Goal: Communication & Community: Answer question/provide support

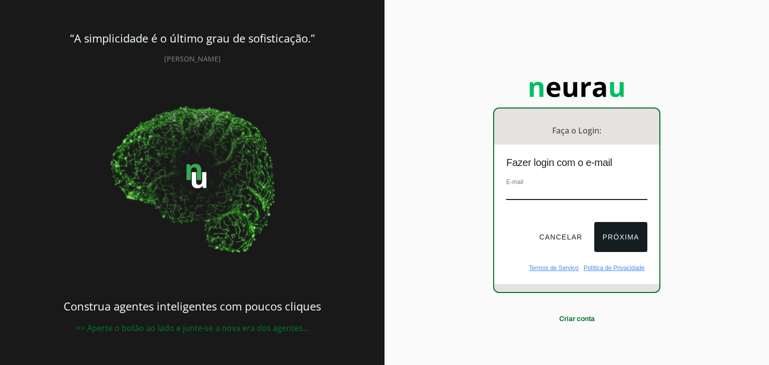
drag, startPoint x: 0, startPoint y: 0, endPoint x: 555, endPoint y: 196, distance: 588.6
click at [555, 196] on input "email" at bounding box center [576, 194] width 141 height 14
type input "[EMAIL_ADDRESS][DOMAIN_NAME]"
click at [618, 235] on button "Próxima" at bounding box center [620, 237] width 53 height 30
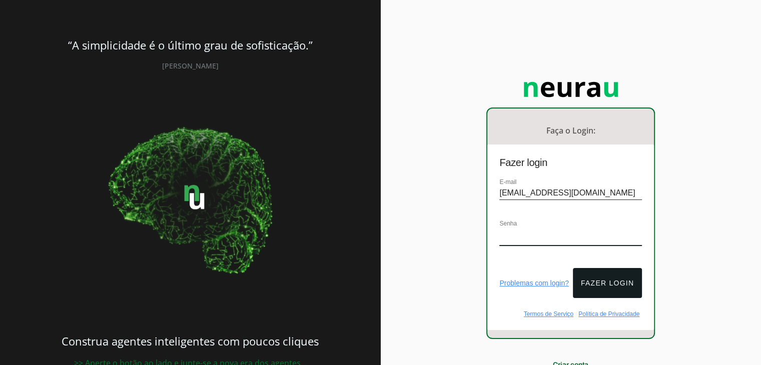
click at [567, 192] on input "[EMAIL_ADDRESS][DOMAIN_NAME]" at bounding box center [570, 194] width 143 height 14
click at [608, 275] on button "Fazer login" at bounding box center [607, 283] width 69 height 30
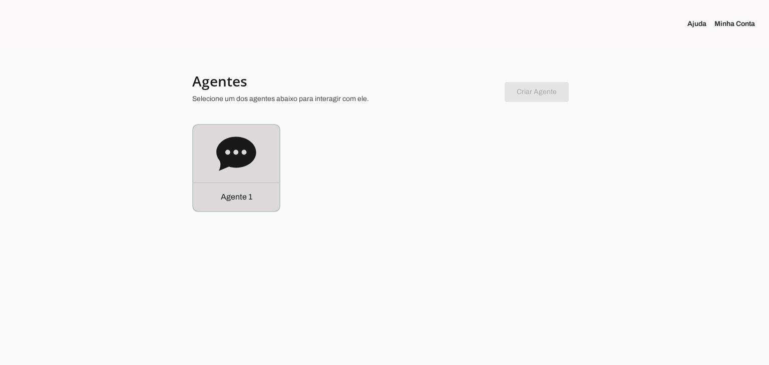
click at [267, 171] on div "Agente 1" at bounding box center [236, 168] width 86 height 86
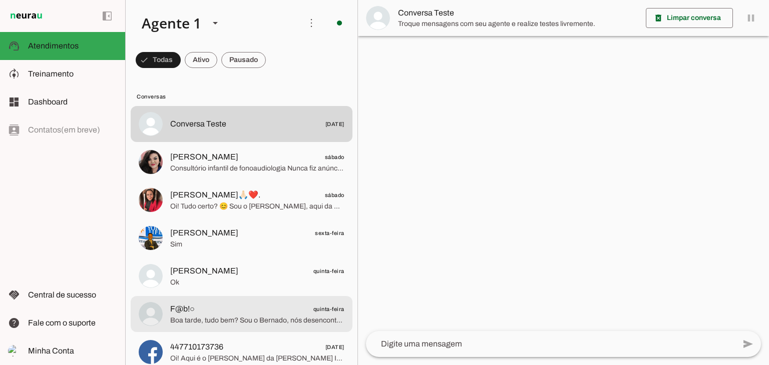
click at [267, 314] on span "F@b!○ quinta-feira" at bounding box center [257, 309] width 174 height 13
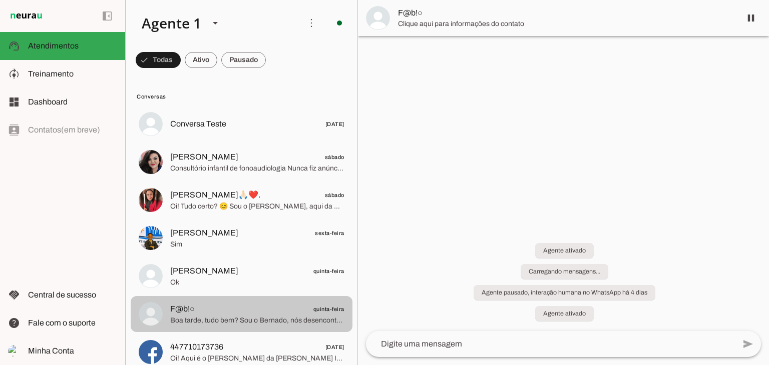
scroll to position [4, 0]
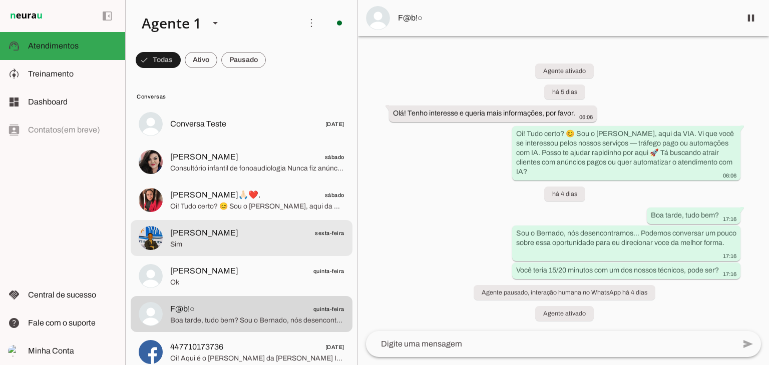
click at [198, 233] on span "[PERSON_NAME]" at bounding box center [204, 233] width 68 height 12
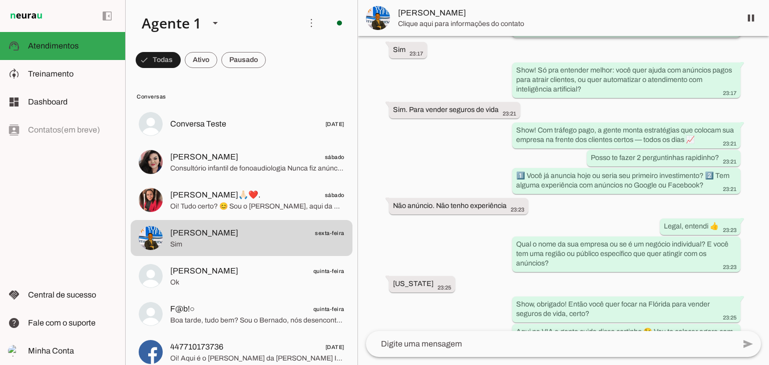
scroll to position [295, 0]
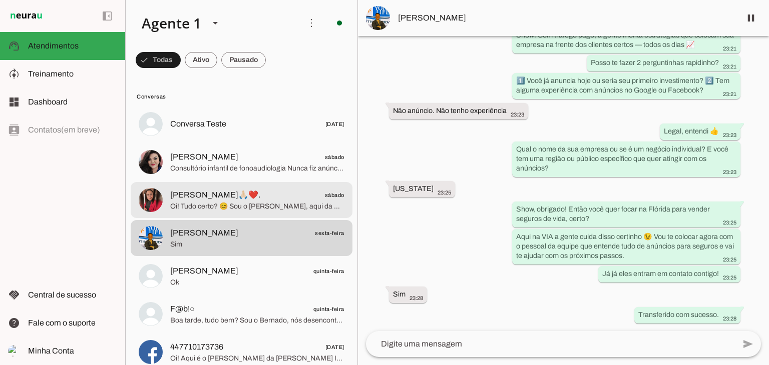
drag, startPoint x: 200, startPoint y: 198, endPoint x: 208, endPoint y: 198, distance: 8.0
click at [200, 198] on span "[PERSON_NAME]🙏🏻❤️." at bounding box center [215, 195] width 90 height 12
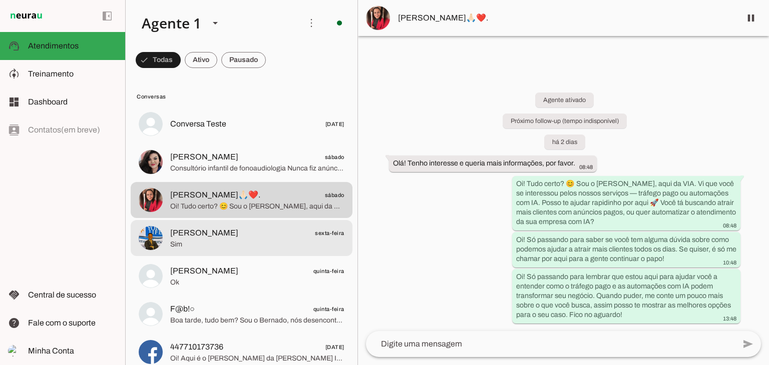
click at [228, 142] on md-item "[PERSON_NAME] sexta-feira Sim" at bounding box center [242, 124] width 222 height 36
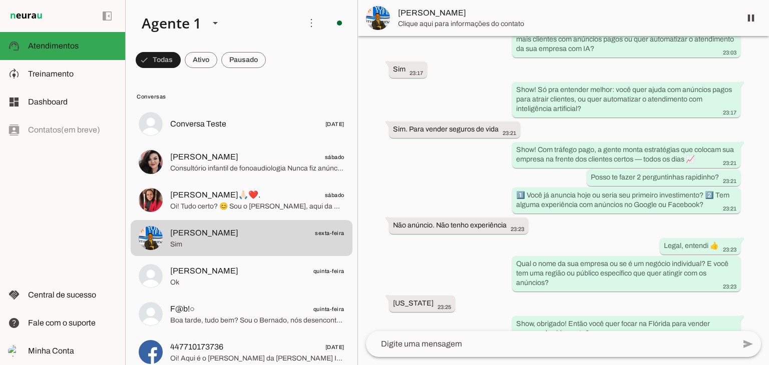
scroll to position [295, 0]
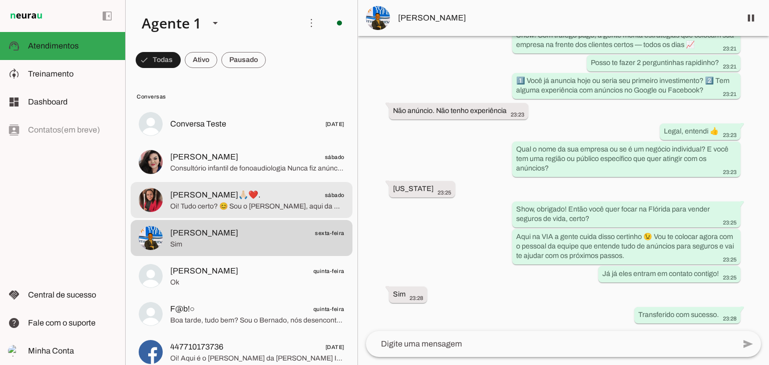
click at [221, 205] on span "Oi! Tudo certo? 😊 Sou o [PERSON_NAME], aqui da VIA. Vi que você se interessou p…" at bounding box center [257, 207] width 174 height 10
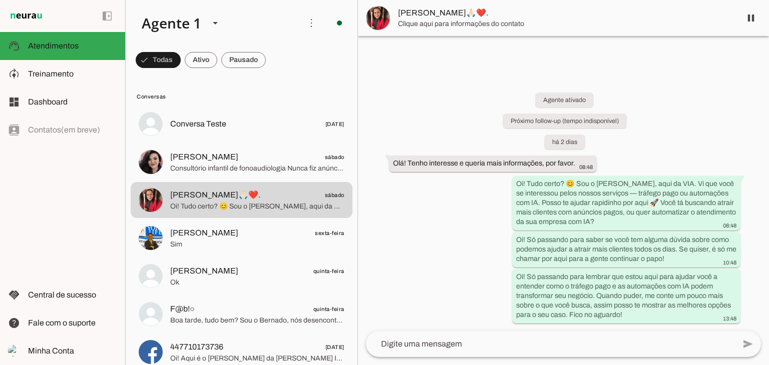
click at [374, 9] on img at bounding box center [378, 18] width 24 height 24
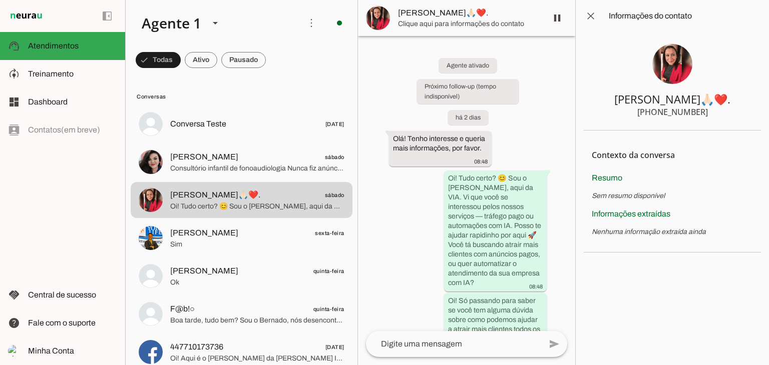
click at [683, 71] on img at bounding box center [672, 64] width 40 height 40
click at [669, 69] on img at bounding box center [672, 64] width 40 height 40
click at [446, 16] on span "[PERSON_NAME]🙏🏻❤️." at bounding box center [468, 13] width 141 height 12
click at [591, 12] on span at bounding box center [591, 16] width 24 height 24
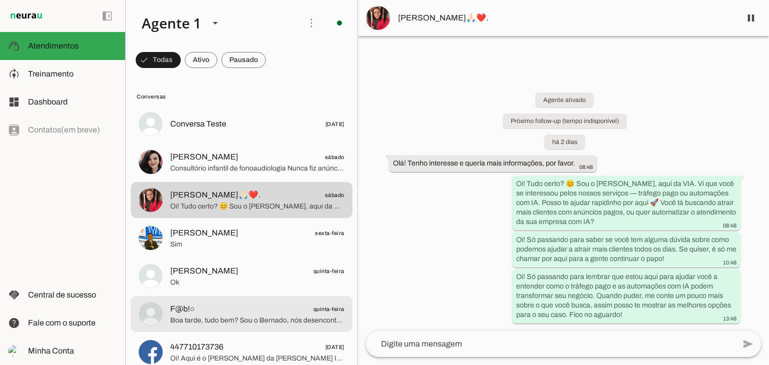
click at [236, 316] on span "Boa tarde, tudo bem? Sou o Bernado, nós desencontramos... Podemos conversar um …" at bounding box center [257, 321] width 174 height 10
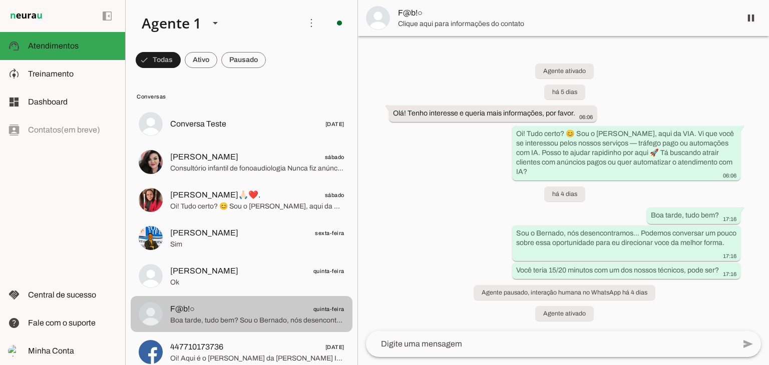
scroll to position [4, 0]
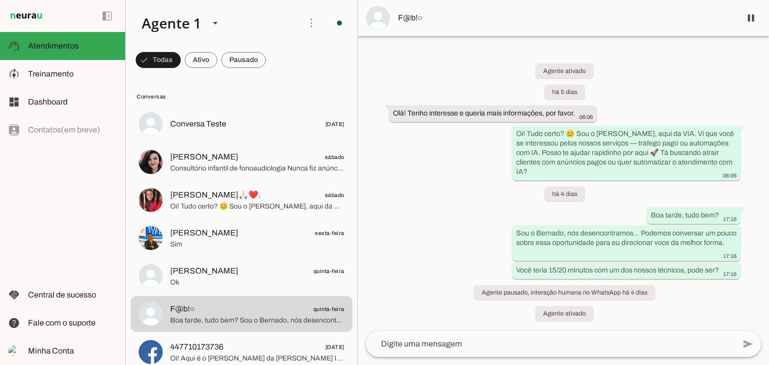
click at [563, 342] on textarea at bounding box center [550, 344] width 369 height 12
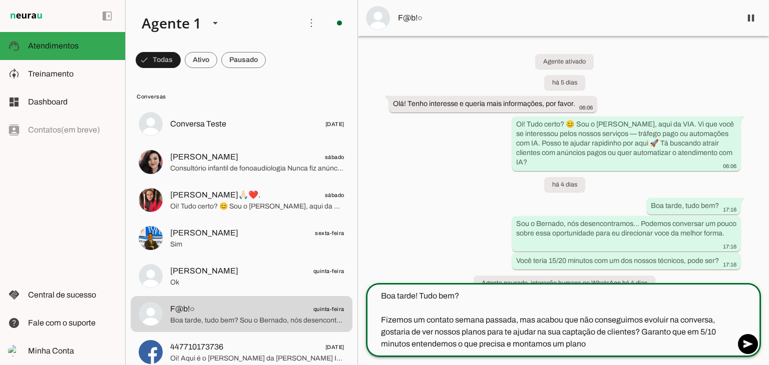
type textarea "Boa tarde! Tudo bem? Fizemos um contato semana passada, mas acabou que não cons…"
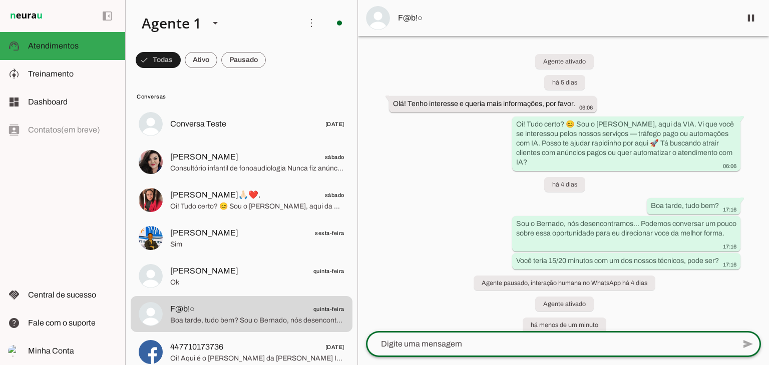
scroll to position [83, 0]
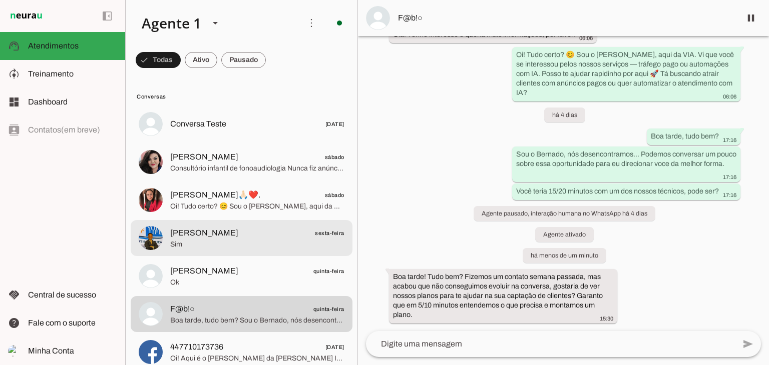
click at [201, 230] on span "[PERSON_NAME]" at bounding box center [204, 233] width 68 height 12
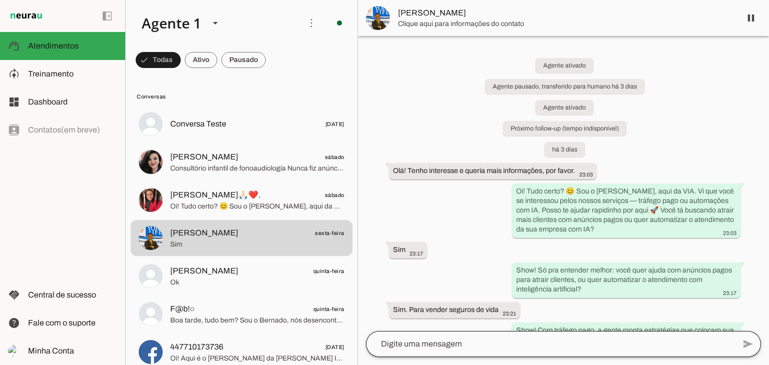
scroll to position [377, 0]
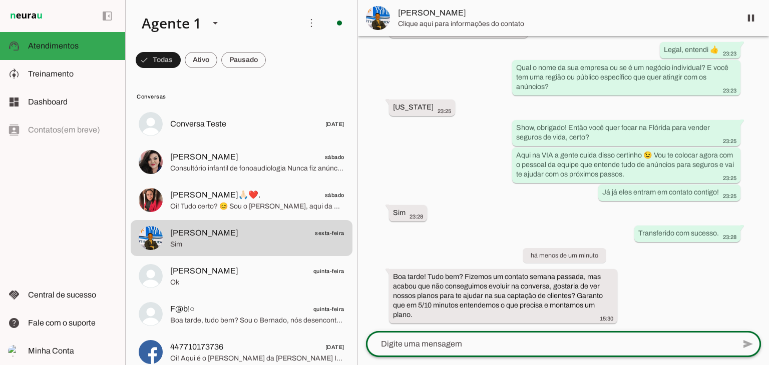
click at [535, 337] on div at bounding box center [550, 344] width 369 height 26
type textarea "Boa tarde! Tudo bem? Fizemos um contato semana passada, mas acabou que não cons…"
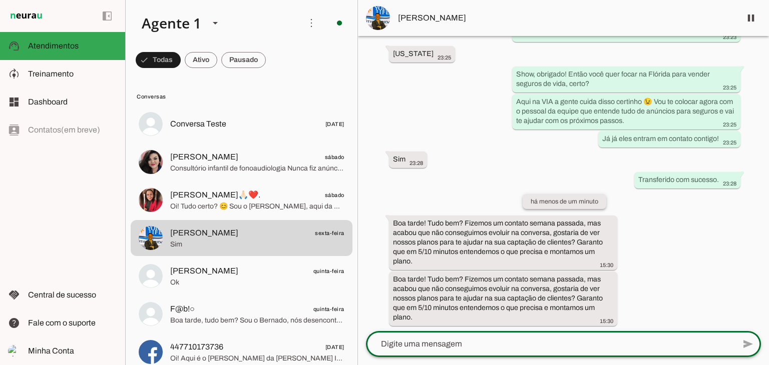
scroll to position [433, 0]
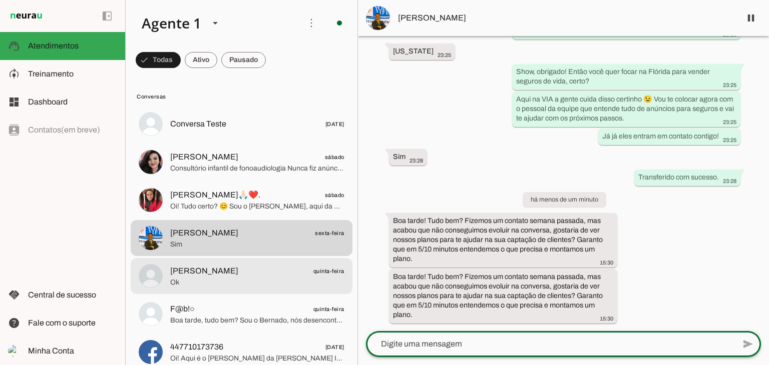
click at [190, 279] on span "Ok" at bounding box center [257, 283] width 174 height 10
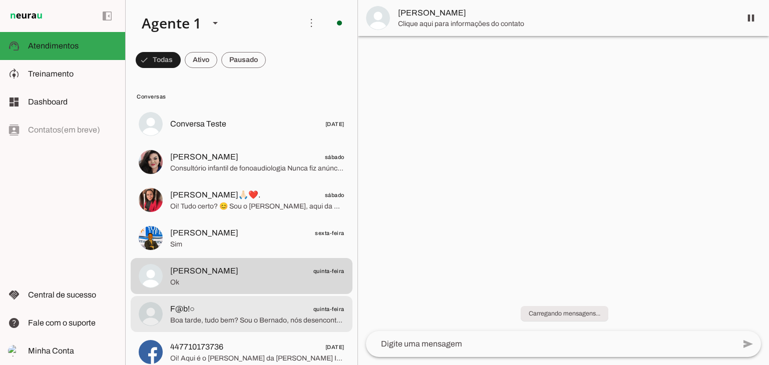
click at [262, 314] on span "F@b!○ quinta-feira" at bounding box center [257, 309] width 174 height 13
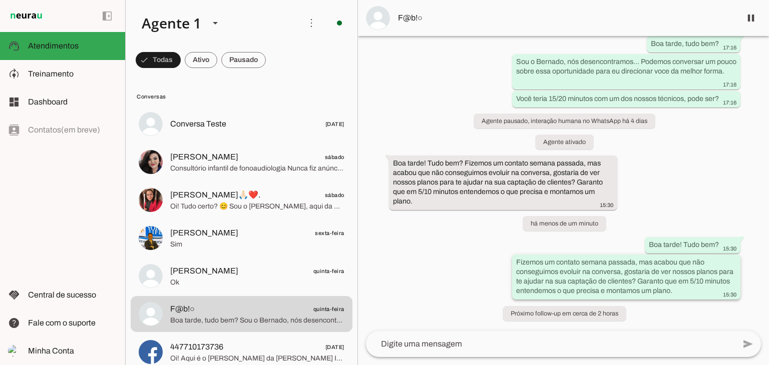
scroll to position [176, 0]
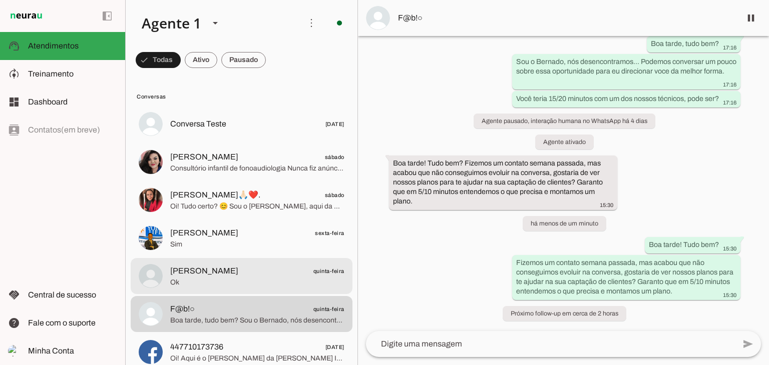
drag, startPoint x: 198, startPoint y: 282, endPoint x: 247, endPoint y: 275, distance: 49.6
click at [199, 282] on span "Ok" at bounding box center [257, 283] width 174 height 10
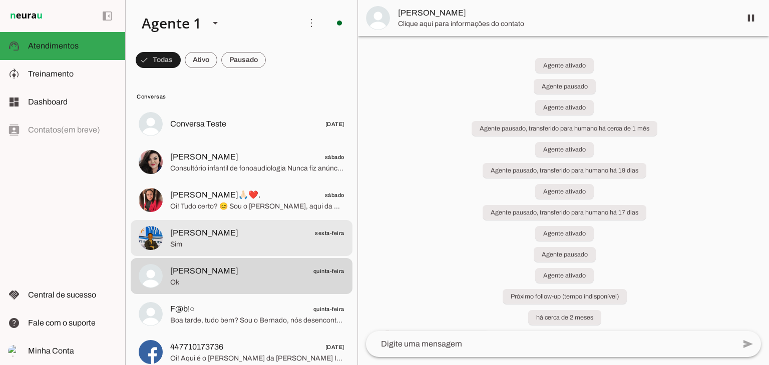
click at [220, 234] on span "[PERSON_NAME]" at bounding box center [204, 233] width 68 height 12
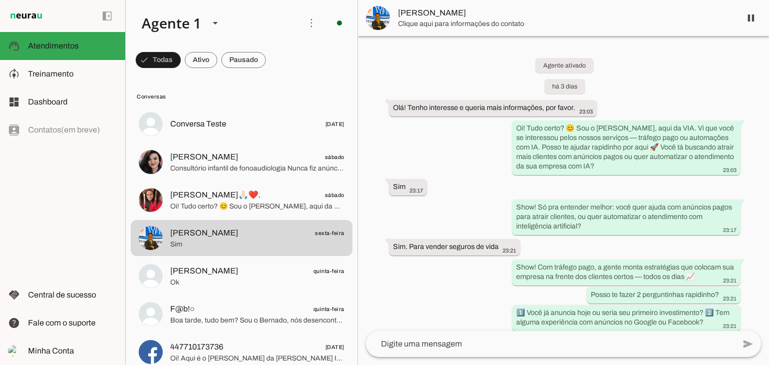
scroll to position [450, 0]
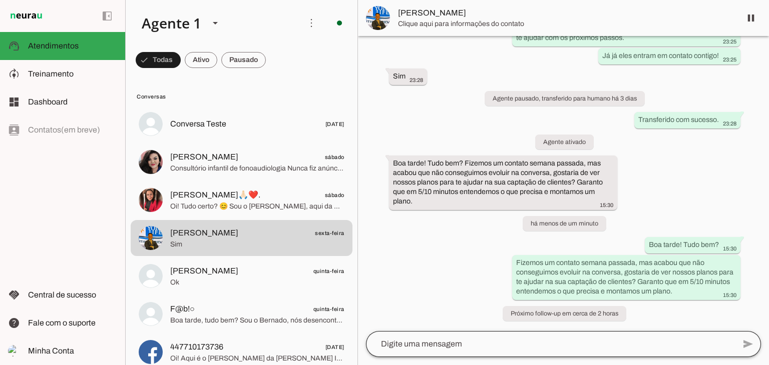
click at [640, 354] on div at bounding box center [550, 344] width 369 height 26
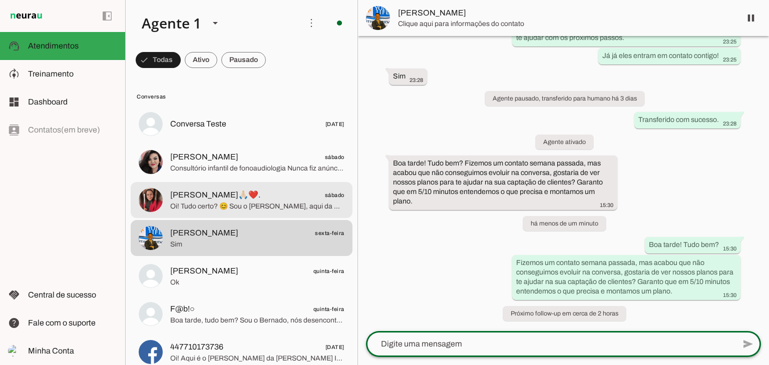
click at [203, 193] on span "[PERSON_NAME]🙏🏻❤️." at bounding box center [215, 195] width 90 height 12
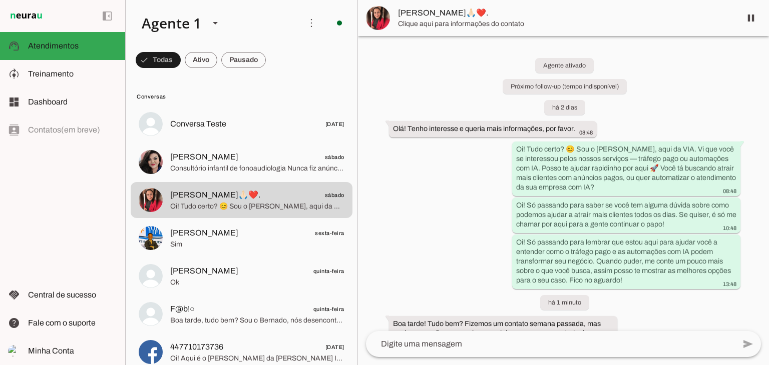
scroll to position [47, 0]
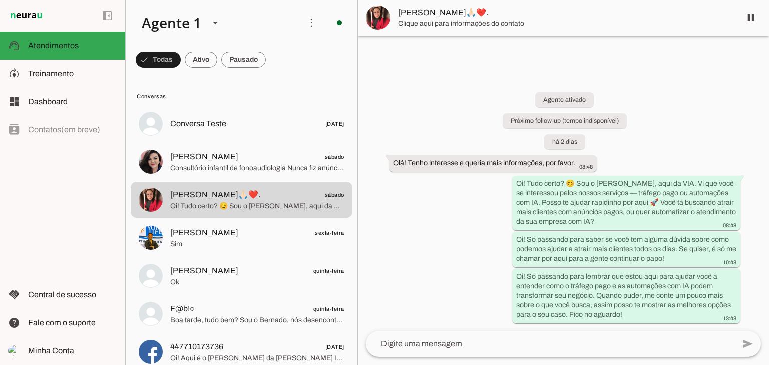
click at [625, 343] on textarea at bounding box center [550, 344] width 369 height 12
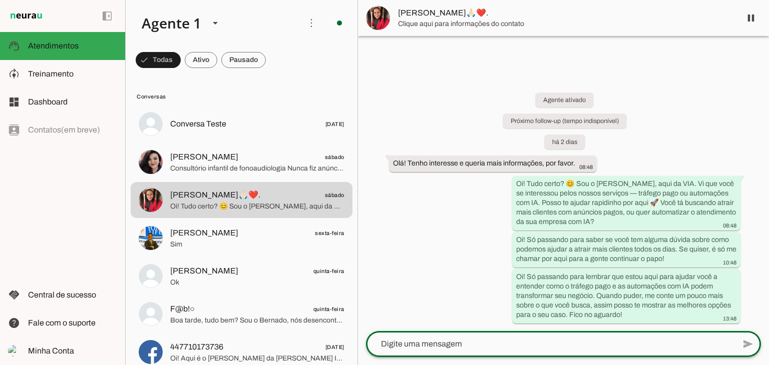
paste textarea "Boa tarde! Tudo bem? Fizemos um contato semana passada, mas acabou que não cons…"
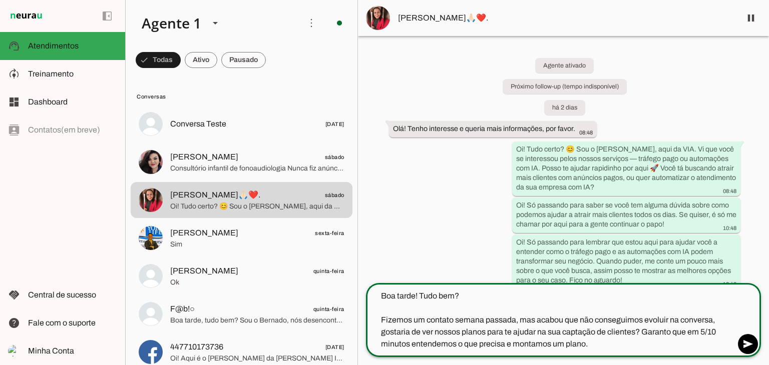
drag, startPoint x: 455, startPoint y: 322, endPoint x: 513, endPoint y: 324, distance: 58.1
click at [513, 324] on textarea "Boa tarde! Tudo bem? Fizemos um contato semana passada, mas acabou que não cons…" at bounding box center [550, 320] width 369 height 60
click at [493, 317] on textarea "Boa tarde! Tudo bem? Fizemos um contato no fim de samana, mas acabou que não co…" at bounding box center [550, 320] width 369 height 60
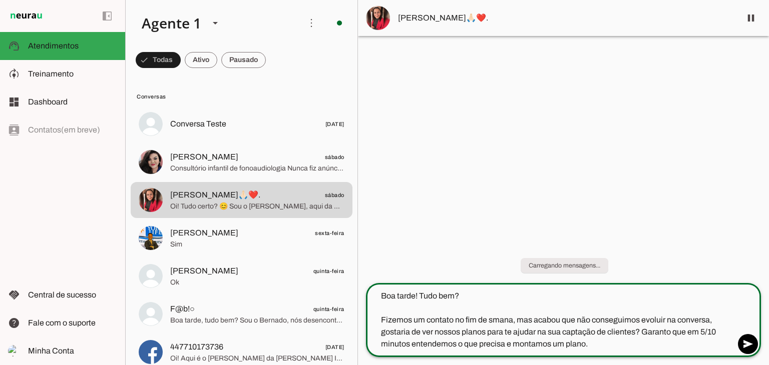
type textarea "Boa tarde! Tudo bem? Fizemos um contato no fim de semana, mas acabou que não co…"
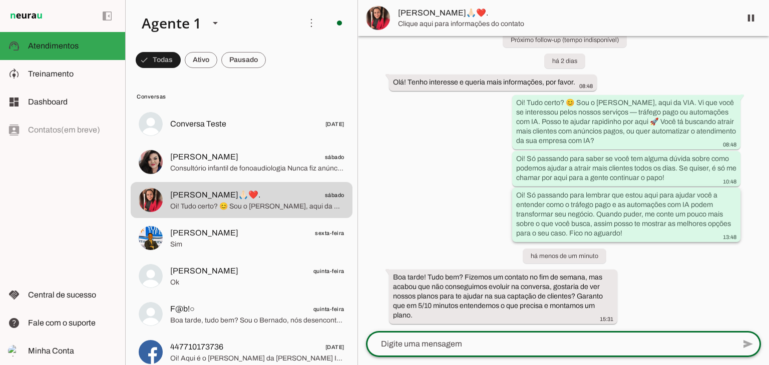
scroll to position [47, 0]
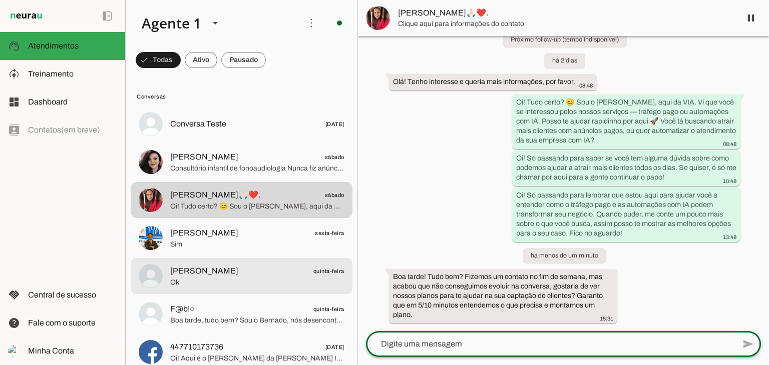
click at [210, 142] on md-item "Vieira quinta-feira Ok" at bounding box center [242, 124] width 222 height 36
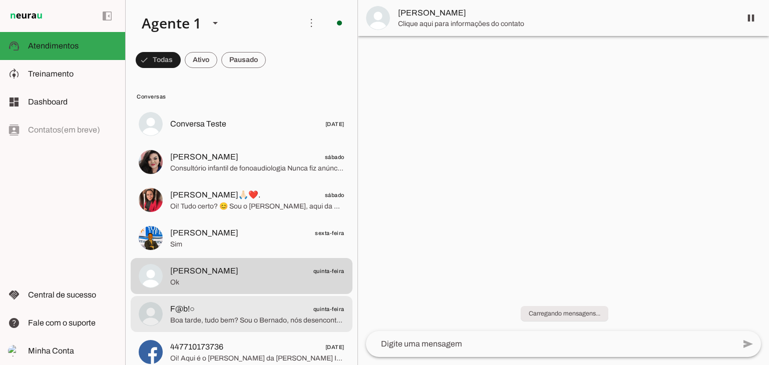
click at [225, 311] on span "F@b!○ quinta-feira" at bounding box center [257, 309] width 174 height 13
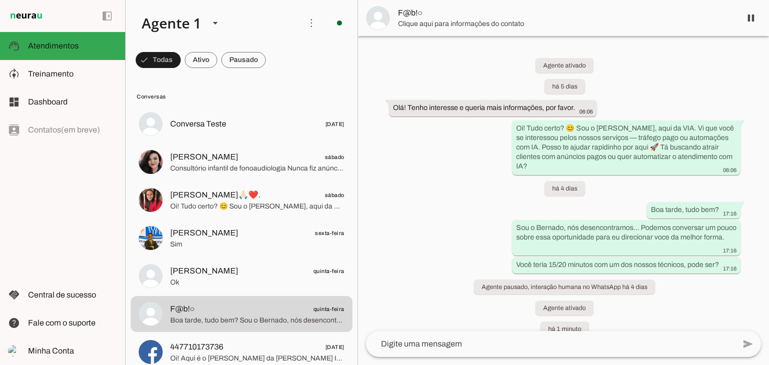
scroll to position [115, 0]
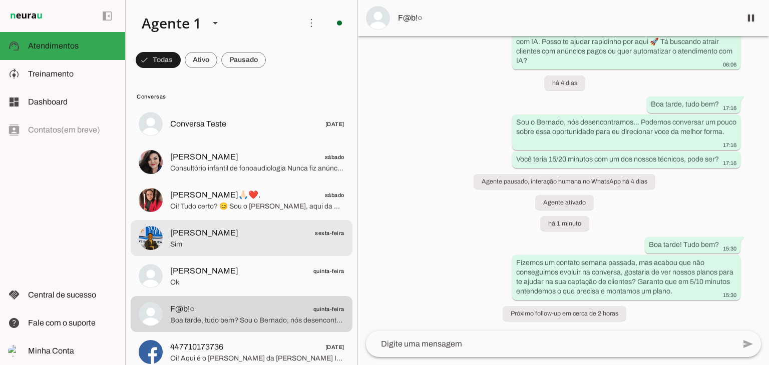
click at [207, 237] on span "[PERSON_NAME]" at bounding box center [204, 233] width 68 height 12
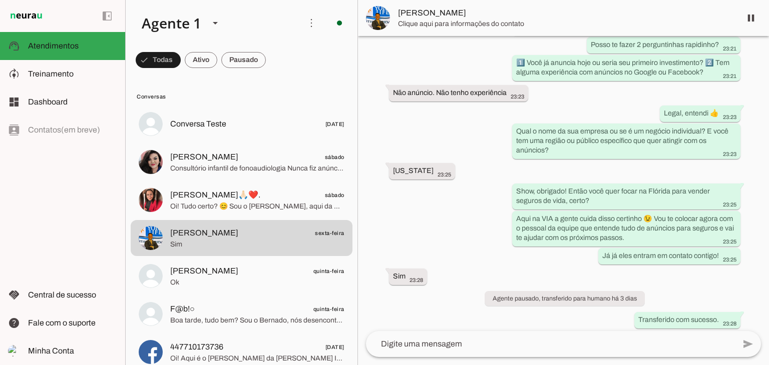
scroll to position [390, 0]
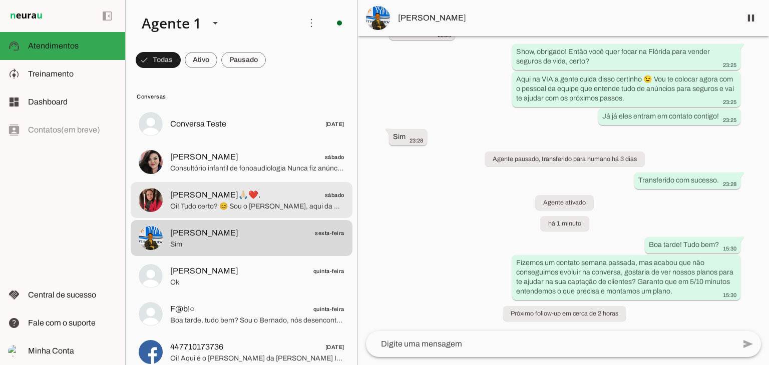
click at [204, 191] on span "[PERSON_NAME]🙏🏻❤️." at bounding box center [215, 195] width 90 height 12
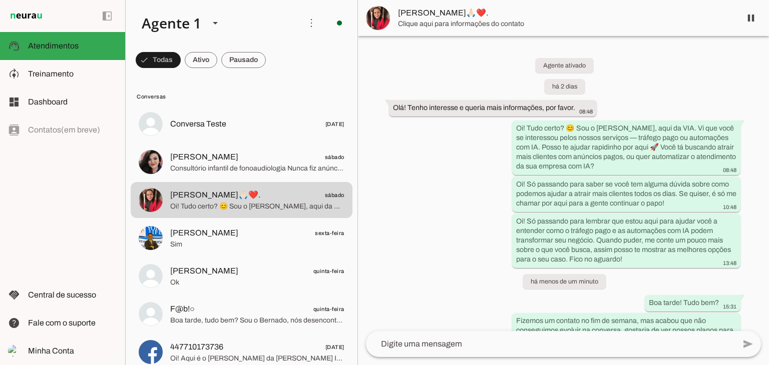
scroll to position [58, 0]
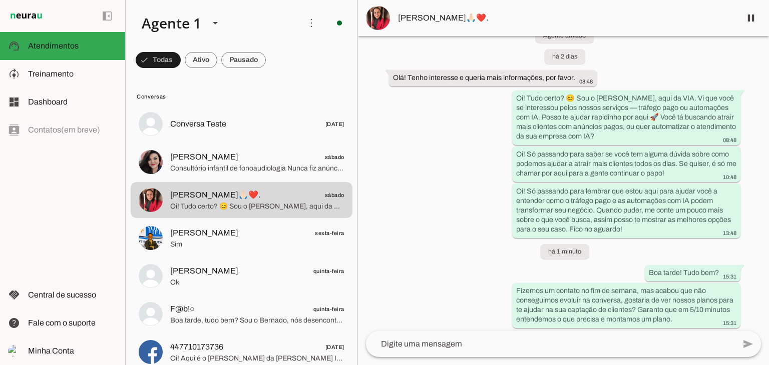
scroll to position [58, 0]
